Goal: Task Accomplishment & Management: Use online tool/utility

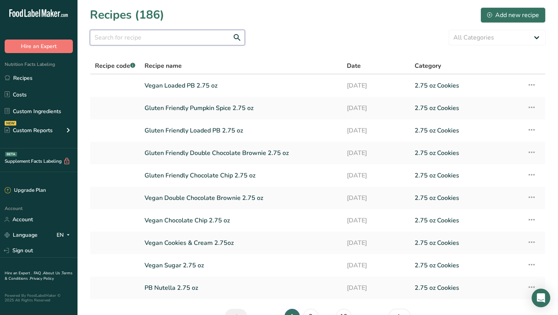
click at [157, 44] on input "text" at bounding box center [167, 38] width 155 height 16
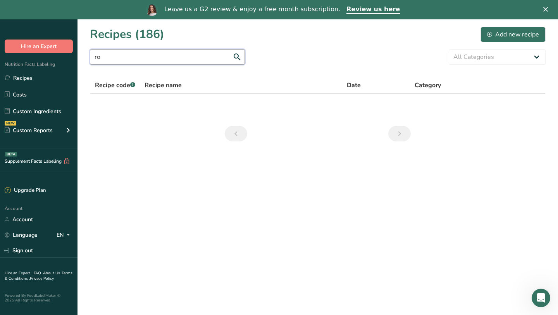
type input "r"
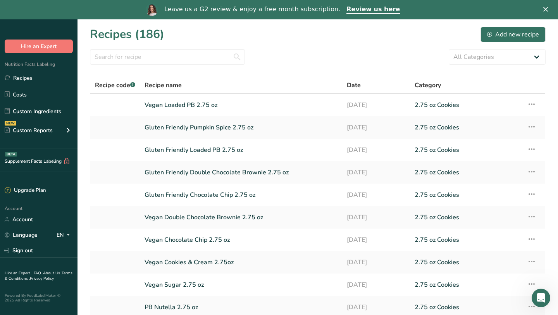
click at [553, 10] on div "Leave us a G2 review & enjoy a free month subscription. Review us here" at bounding box center [279, 9] width 558 height 13
click at [544, 9] on icon "Close" at bounding box center [546, 9] width 5 height 5
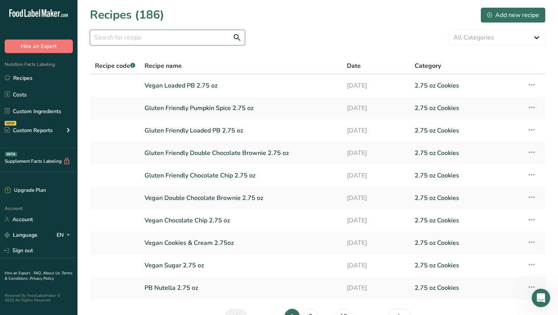
click at [204, 37] on input "text" at bounding box center [167, 38] width 155 height 16
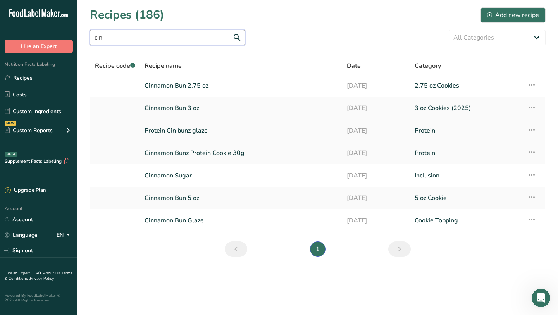
type input "cin"
click at [208, 135] on link "Protein Cin bunz glaze" at bounding box center [241, 131] width 193 height 16
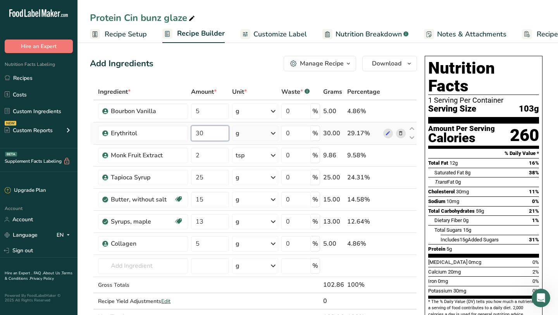
click at [213, 131] on input "30" at bounding box center [210, 134] width 38 height 16
click at [211, 238] on div "Ingredient * Amount * Unit * Waste * .a-a{fill:#347362;}.b-a{fill:#fff;} Grams …" at bounding box center [253, 205] width 327 height 242
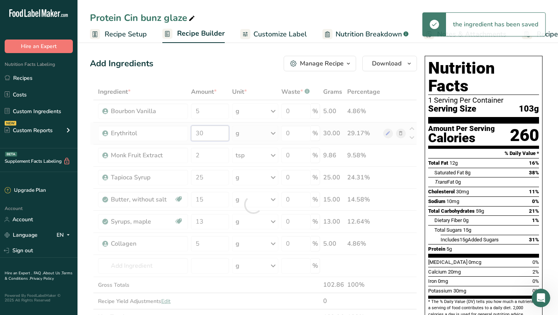
click at [211, 136] on div "Ingredient * Amount * Unit * Waste * .a-a{fill:#347362;}.b-a{fill:#fff;} Grams …" at bounding box center [253, 205] width 327 height 242
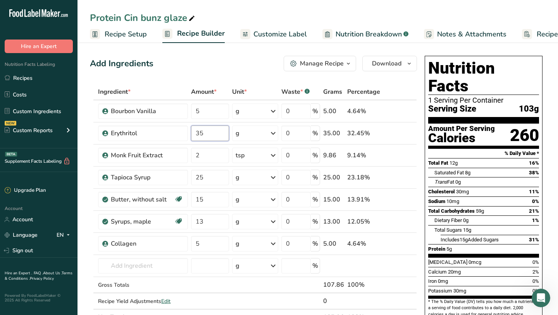
type input "35"
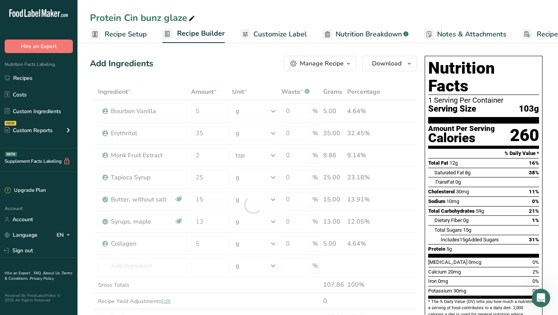
click at [446, 125] on div "Amount Per Serving" at bounding box center [461, 128] width 67 height 7
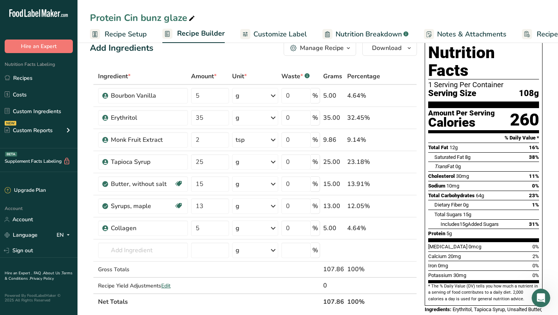
scroll to position [20, 0]
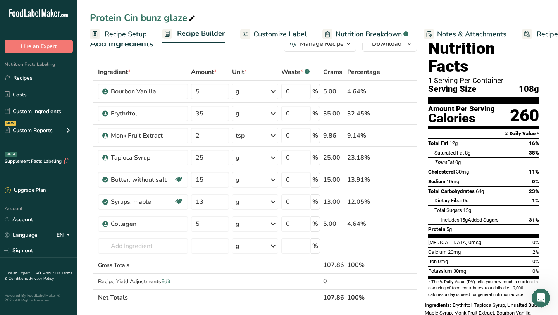
click at [461, 188] on span "Total Carbohydrates" at bounding box center [451, 191] width 47 height 6
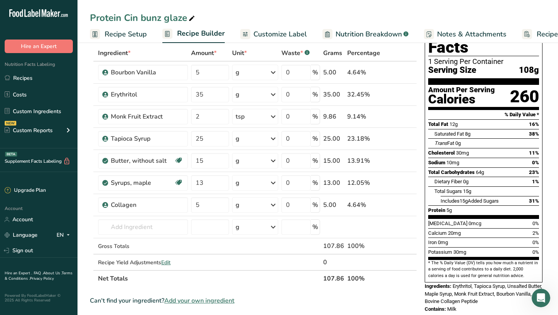
scroll to position [35, 0]
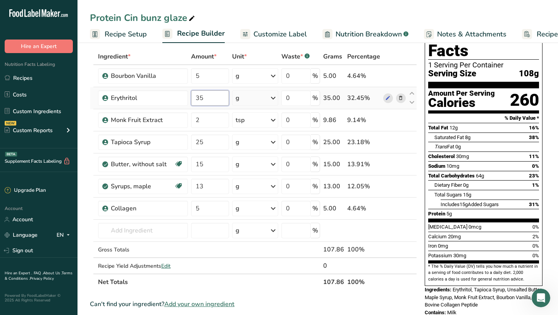
click at [221, 100] on input "35" at bounding box center [210, 98] width 38 height 16
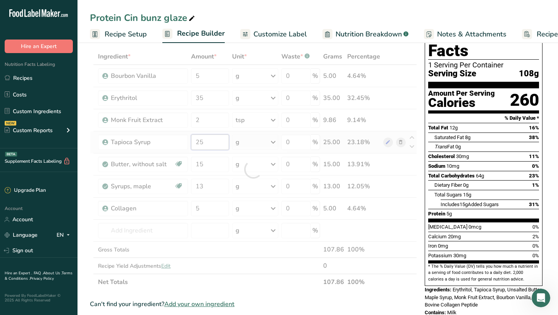
click at [217, 145] on div "Ingredient * Amount * Unit * Waste * .a-a{fill:#347362;}.b-a{fill:#fff;} Grams …" at bounding box center [253, 169] width 327 height 242
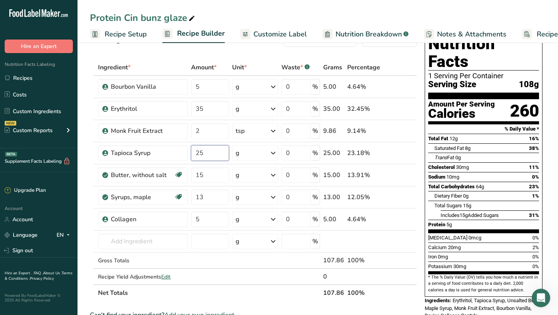
scroll to position [27, 0]
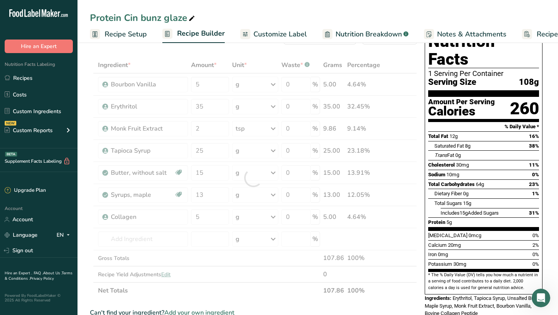
click at [455, 152] on div "Trans Fat 0g" at bounding box center [448, 156] width 26 height 8
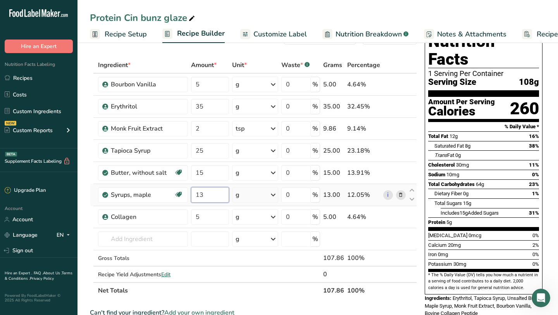
click at [205, 195] on input "13" at bounding box center [210, 195] width 38 height 16
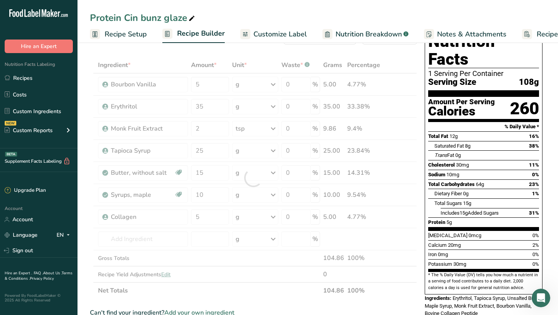
click at [459, 143] on span "Saturated Fat" at bounding box center [449, 146] width 29 height 6
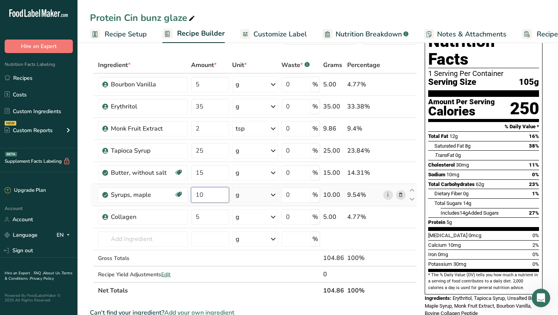
click at [209, 193] on input "10" at bounding box center [210, 195] width 38 height 16
type input "12"
click at [424, 168] on div "Nutrition Facts 1 Serving Per Container Serving Size 105g Amount Per Serving Ca…" at bounding box center [484, 177] width 124 height 302
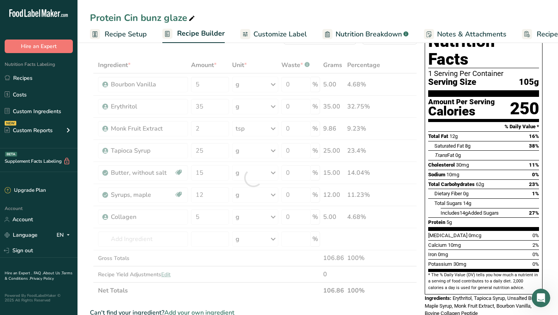
click at [424, 168] on div "Nutrition Facts 1 Serving Per Container Serving Size 105g Amount Per Serving Ca…" at bounding box center [484, 177] width 124 height 302
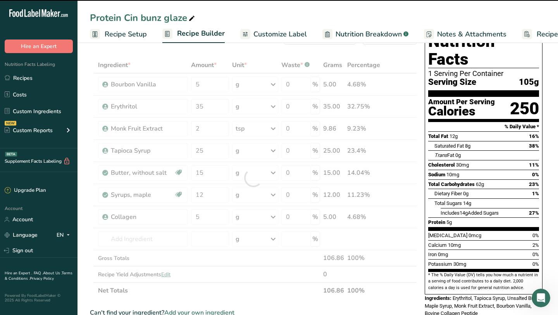
click at [465, 162] on span "30mg" at bounding box center [462, 165] width 13 height 6
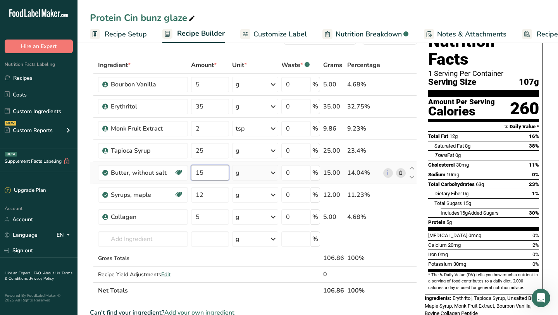
click at [215, 173] on input "15" at bounding box center [210, 173] width 38 height 16
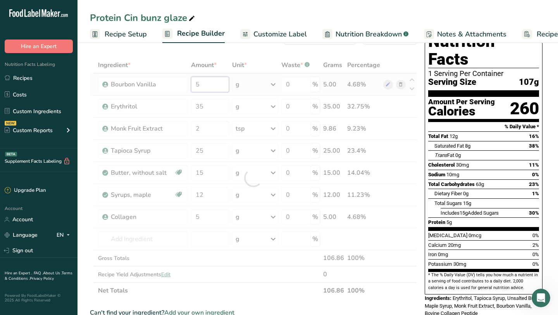
click at [210, 85] on div "Ingredient * Amount * Unit * Waste * .a-a{fill:#347362;}.b-a{fill:#fff;} Grams …" at bounding box center [253, 178] width 327 height 242
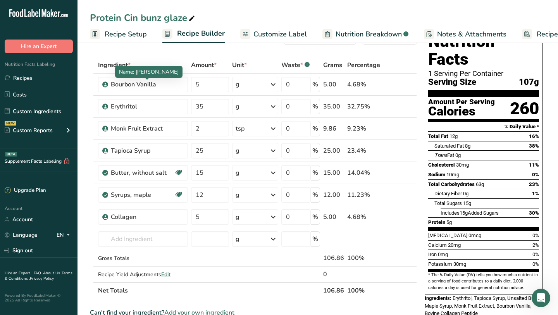
click at [128, 68] on span "Name: [PERSON_NAME]" at bounding box center [149, 71] width 60 height 7
